Goal: Find contact information

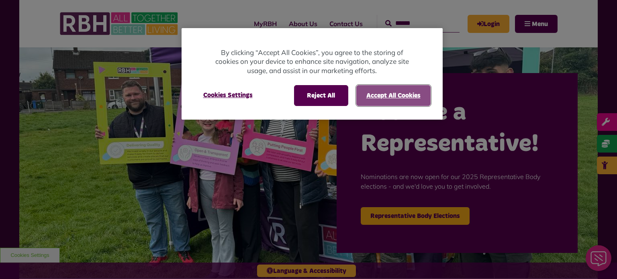
click at [379, 98] on button "Accept All Cookies" at bounding box center [393, 95] width 74 height 21
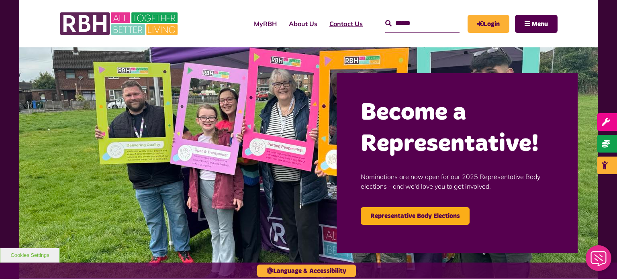
click at [333, 16] on link "Contact Us" at bounding box center [345, 24] width 45 height 22
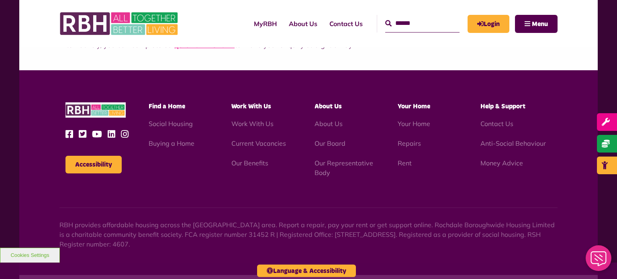
scroll to position [716, 0]
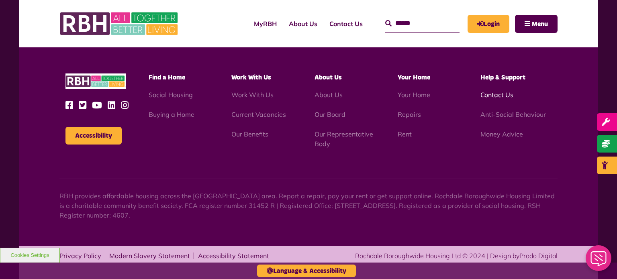
click at [498, 92] on link "Contact Us" at bounding box center [496, 95] width 33 height 8
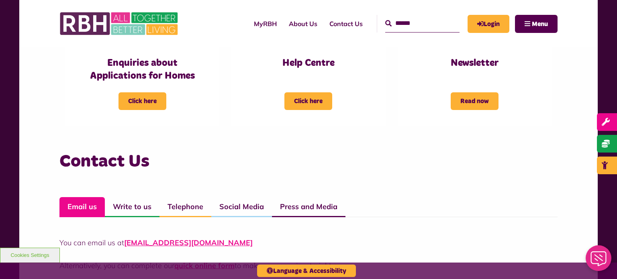
scroll to position [534, 0]
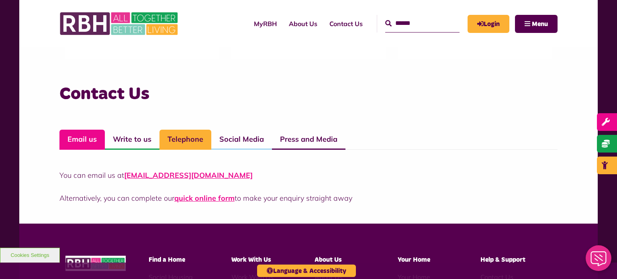
click at [174, 137] on link "Telephone" at bounding box center [185, 140] width 52 height 20
